Goal: Information Seeking & Learning: Learn about a topic

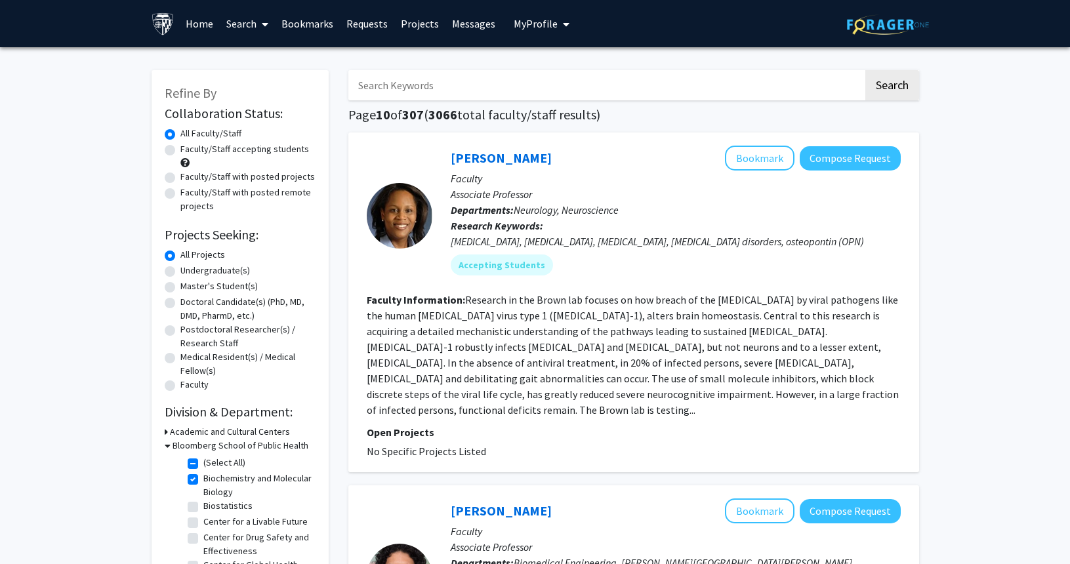
scroll to position [3004, 0]
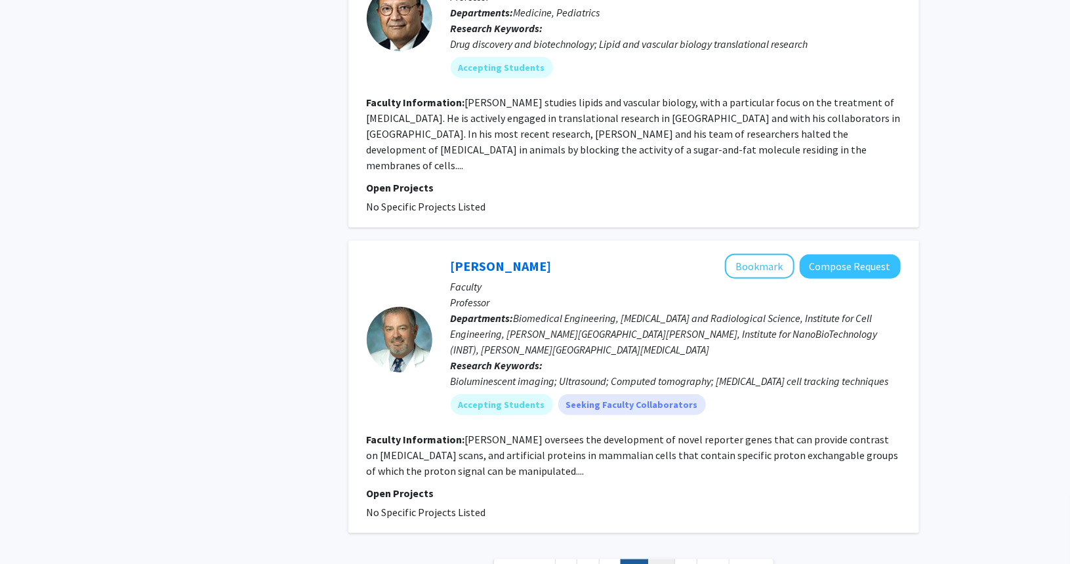
click at [661, 559] on link "11" at bounding box center [661, 570] width 28 height 23
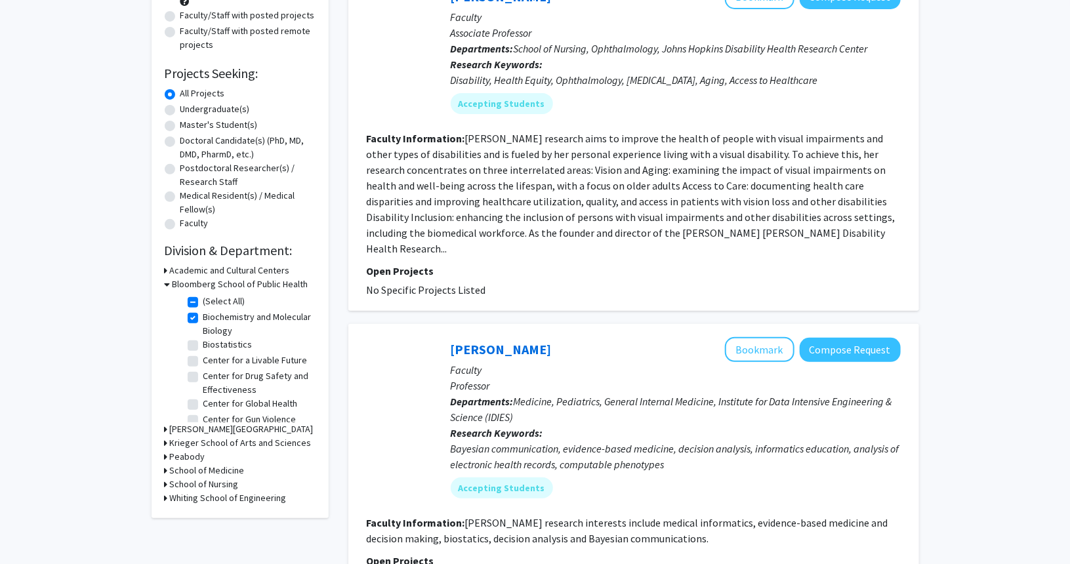
scroll to position [155, 0]
